Goal: Transaction & Acquisition: Purchase product/service

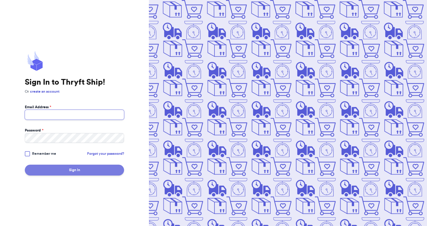
type input "[EMAIL_ADDRESS][DOMAIN_NAME]"
click at [90, 173] on button "Sign In" at bounding box center [74, 169] width 99 height 11
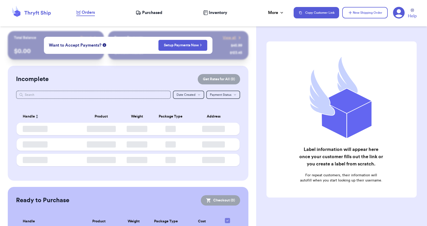
checkbox input "false"
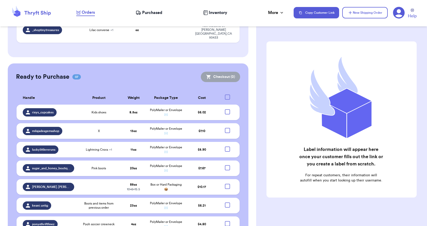
scroll to position [207, 0]
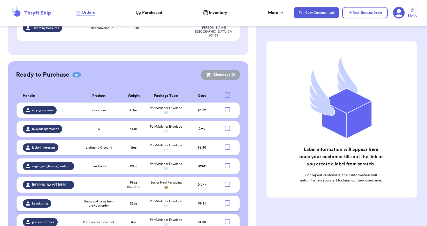
click at [226, 200] on div at bounding box center [227, 202] width 5 height 5
click at [227, 200] on input "checkbox" at bounding box center [227, 200] width 0 height 0
checkbox input "true"
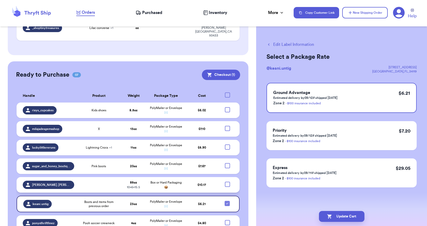
click at [91, 177] on td at bounding box center [98, 185] width 43 height 16
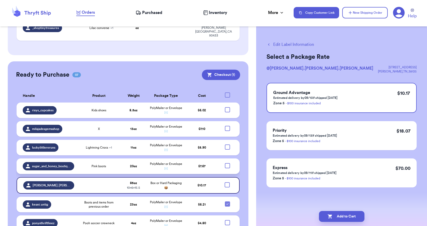
click at [78, 158] on td "Pink boots" at bounding box center [98, 166] width 43 height 16
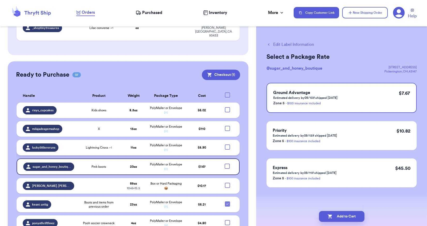
click at [73, 140] on td "luckylittlereruns" at bounding box center [47, 148] width 61 height 16
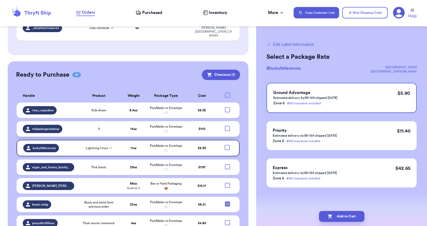
click at [79, 121] on td "X" at bounding box center [98, 129] width 43 height 16
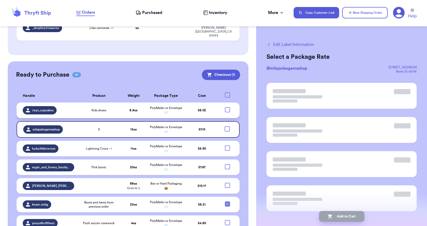
click at [74, 102] on td "rixys_cupcakes" at bounding box center [47, 110] width 61 height 16
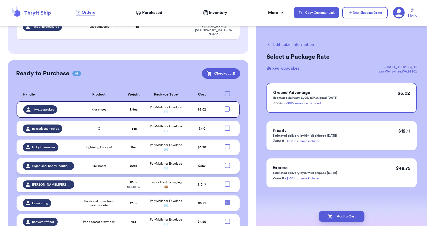
scroll to position [209, 0]
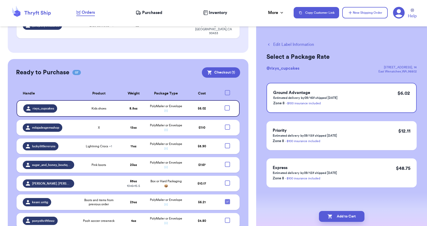
click at [117, 213] on td "Pooh soccer crewneck" at bounding box center [98, 221] width 43 height 16
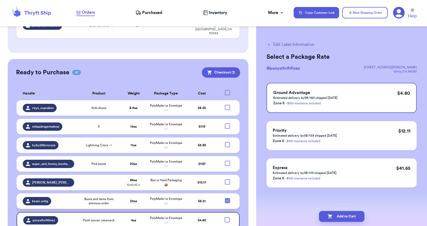
click at [106, 197] on span "Boots and items from previous order" at bounding box center [98, 201] width 37 height 8
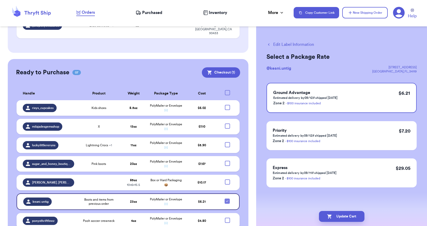
click at [225, 217] on div at bounding box center [227, 219] width 5 height 5
click at [227, 217] on input "checkbox" at bounding box center [227, 217] width 0 height 0
checkbox input "true"
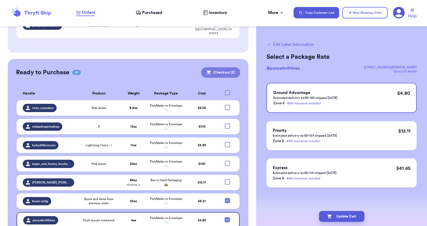
click at [228, 67] on button "Checkout ( 2 )" at bounding box center [220, 72] width 39 height 10
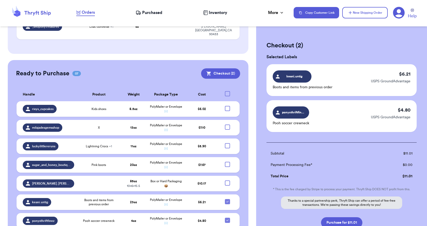
scroll to position [26, 0]
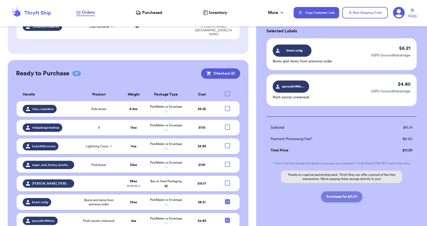
click at [336, 196] on button "Purchase for $11.01" at bounding box center [341, 196] width 41 height 11
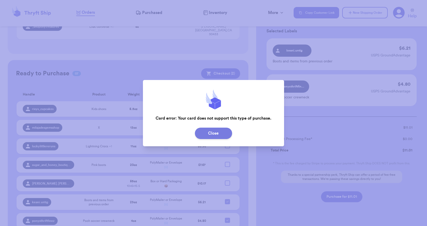
click at [203, 134] on button "Close" at bounding box center [213, 132] width 37 height 11
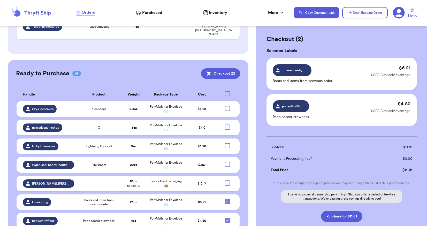
scroll to position [0, 0]
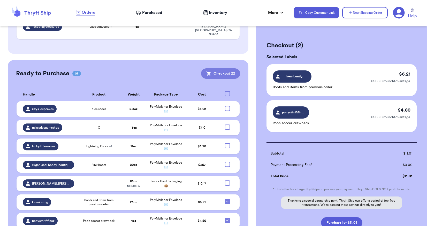
click at [224, 68] on button "Checkout ( 2 )" at bounding box center [220, 73] width 39 height 10
click at [398, 14] on icon at bounding box center [399, 13] width 12 height 12
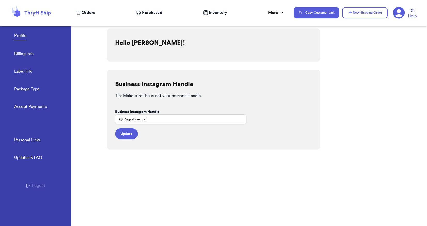
click at [32, 108] on link "Accept Payments" at bounding box center [30, 106] width 33 height 7
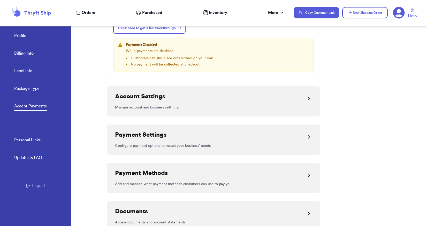
scroll to position [78, 0]
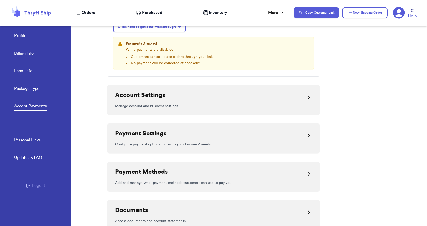
click at [191, 176] on div "Payment Methods" at bounding box center [213, 174] width 197 height 12
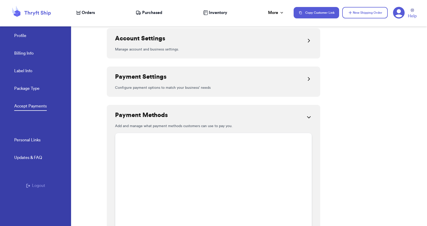
scroll to position [109, 0]
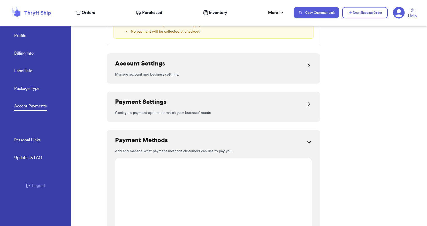
click at [174, 116] on div "Payment Settings Configure payment options to match your business' needs" at bounding box center [214, 107] width 214 height 30
click at [170, 110] on div "Payment Settings" at bounding box center [213, 104] width 197 height 12
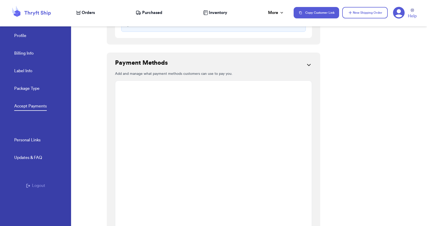
scroll to position [523, 0]
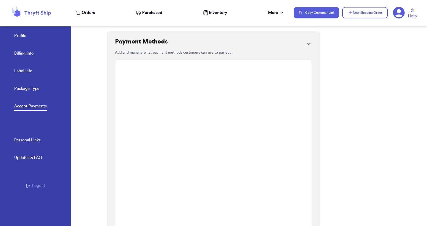
click at [24, 34] on link "Profile" at bounding box center [20, 36] width 12 height 7
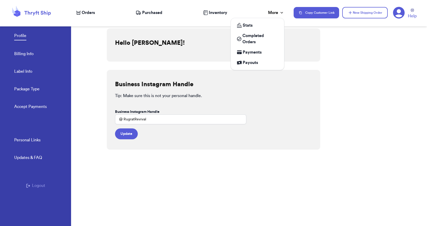
click at [280, 12] on icon at bounding box center [281, 12] width 5 height 5
click at [251, 53] on span "Payments" at bounding box center [252, 52] width 19 height 6
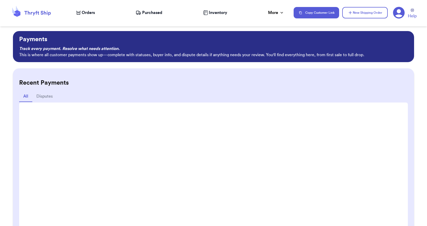
click at [164, 84] on h2 "Recent Payments" at bounding box center [213, 83] width 389 height 8
click at [398, 15] on icon at bounding box center [399, 13] width 12 height 12
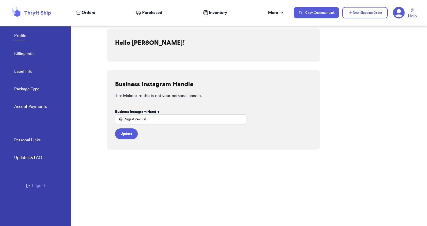
click at [77, 17] on nav "Orders Purchased Inventory More Stats Completed Orders Payments Payouts Copy Cu…" at bounding box center [249, 12] width 356 height 17
click at [81, 14] on div "Orders" at bounding box center [85, 13] width 19 height 6
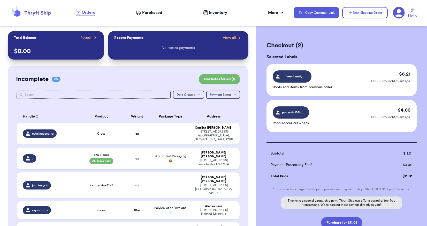
click at [401, 17] on icon at bounding box center [399, 13] width 12 height 12
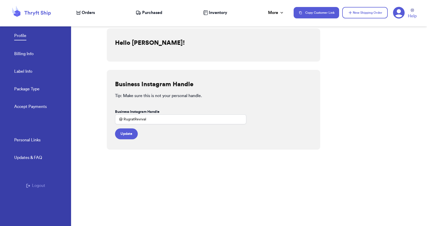
click at [28, 70] on link "Label Info" at bounding box center [23, 71] width 18 height 7
select select "FL"
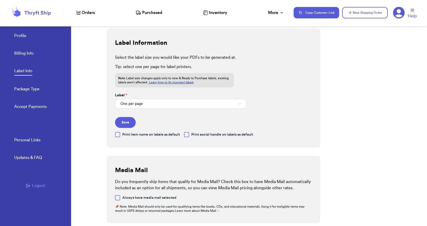
click at [20, 47] on div "Profile Billing Info Label Info Package Type Accept Payments" at bounding box center [42, 69] width 57 height 103
click at [23, 53] on link "Billing Info" at bounding box center [23, 53] width 19 height 7
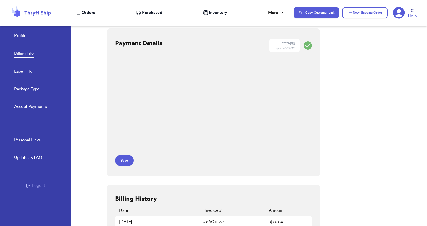
click at [302, 113] on div "Payment Details **** 4742 Expires: 07/2029 Save" at bounding box center [214, 102] width 214 height 148
click at [122, 162] on button "Save" at bounding box center [124, 160] width 19 height 11
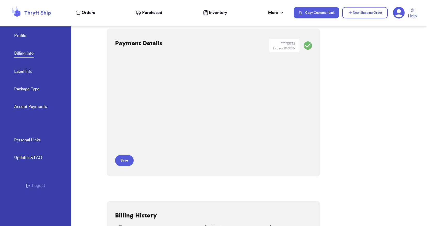
click at [88, 12] on span "Orders" at bounding box center [88, 13] width 13 height 6
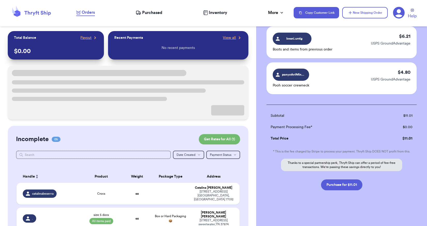
scroll to position [38, 0]
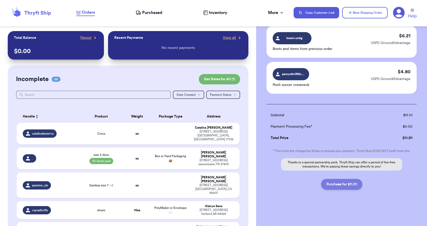
click at [346, 185] on button "Purchase for $11.01" at bounding box center [341, 184] width 41 height 11
checkbox input "false"
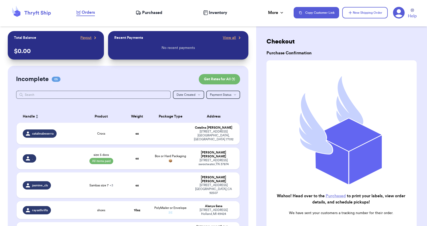
scroll to position [0, 0]
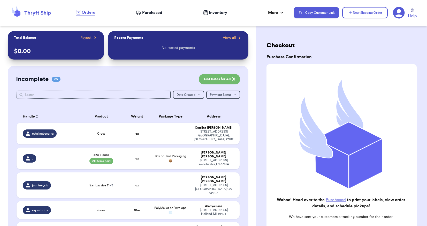
click at [154, 10] on span "Purchased" at bounding box center [152, 13] width 20 height 6
